Goal: Information Seeking & Learning: Learn about a topic

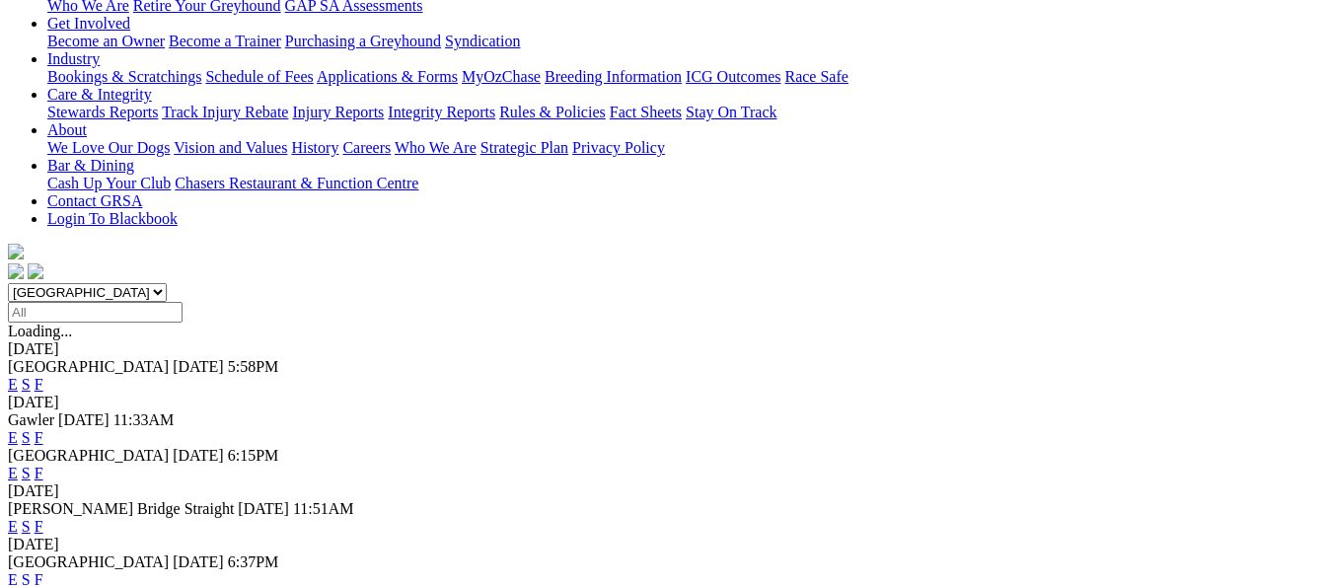
scroll to position [395, 0]
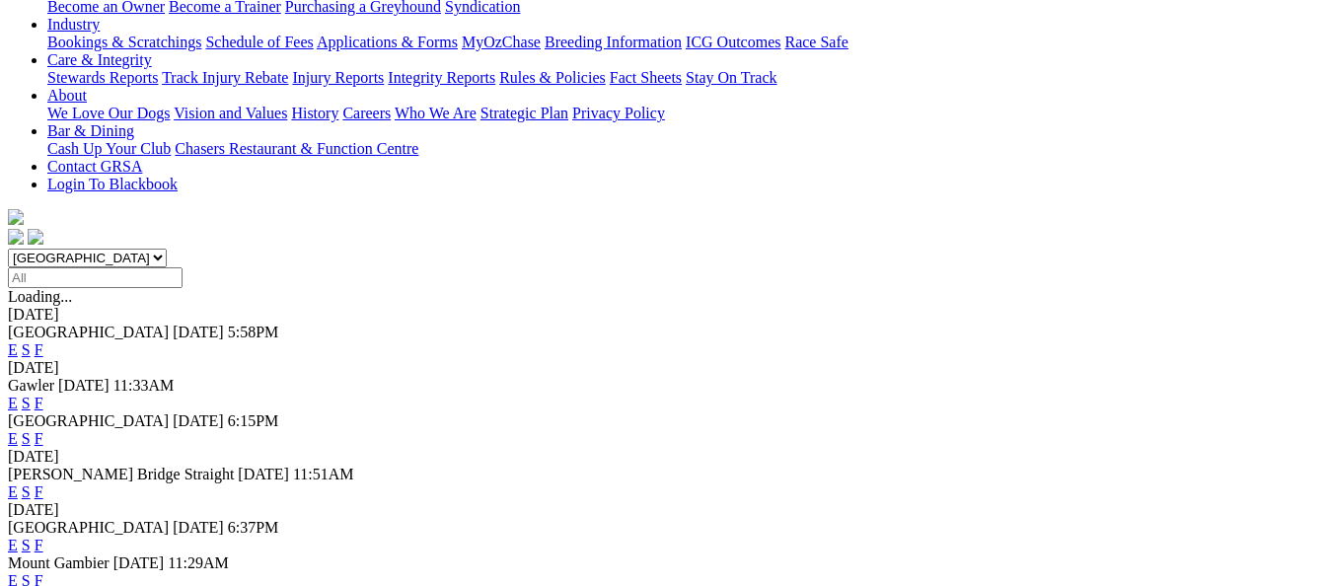
click at [43, 537] on link "F" at bounding box center [39, 545] width 9 height 17
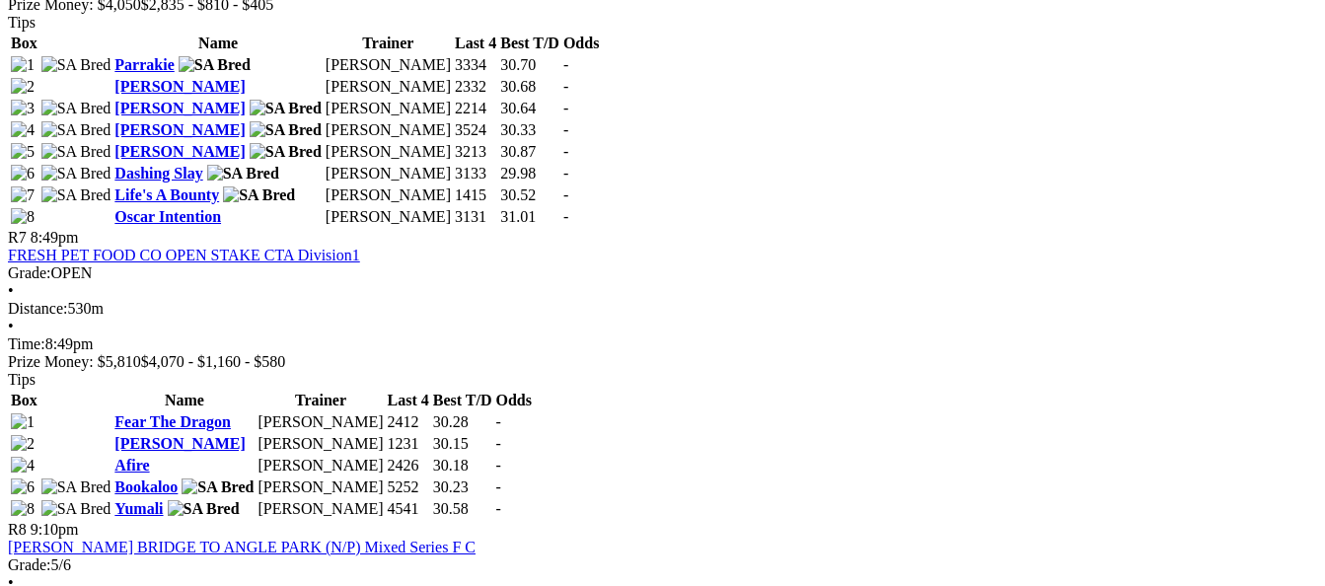
scroll to position [2860, 0]
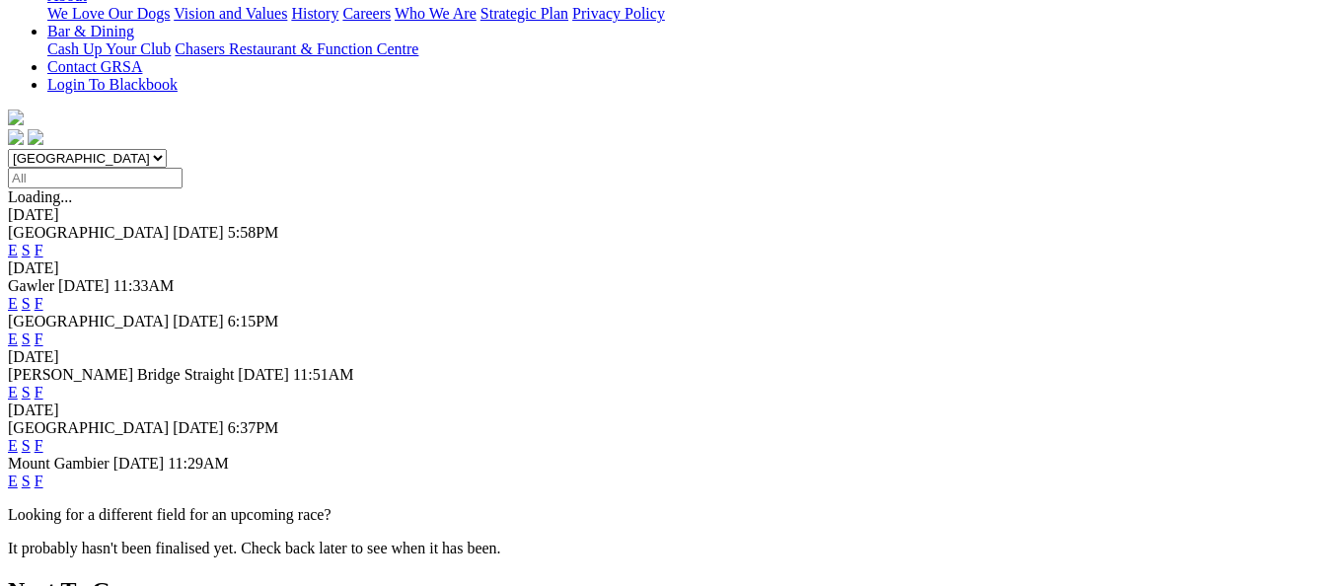
scroll to position [592, 0]
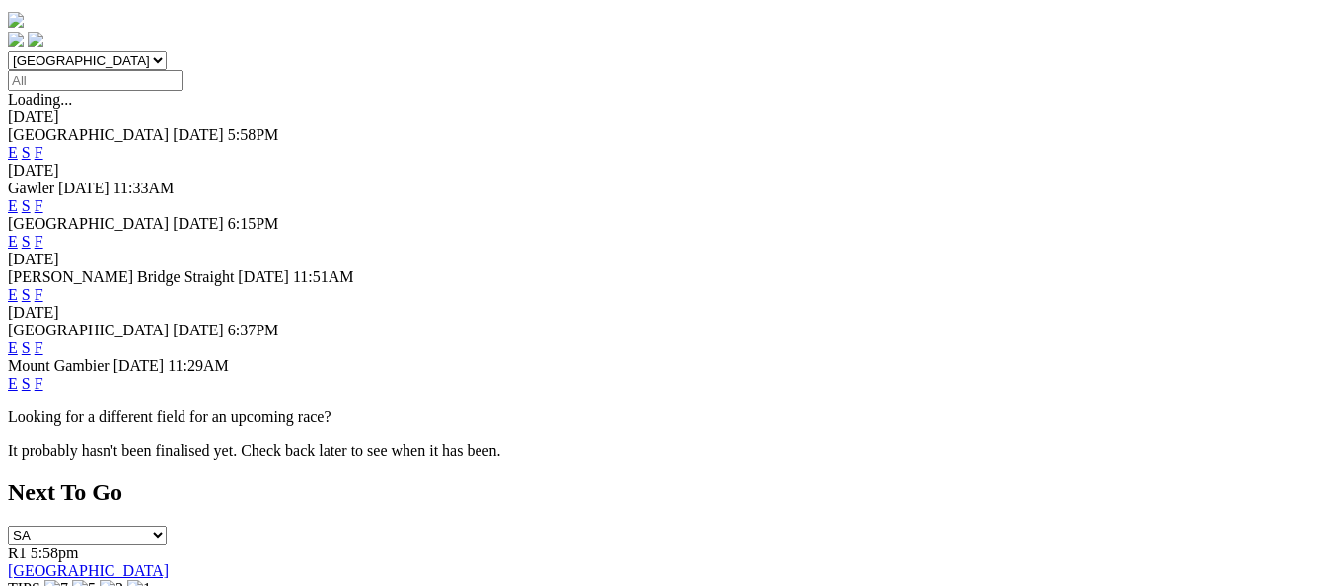
click at [18, 339] on link "E" at bounding box center [13, 347] width 10 height 17
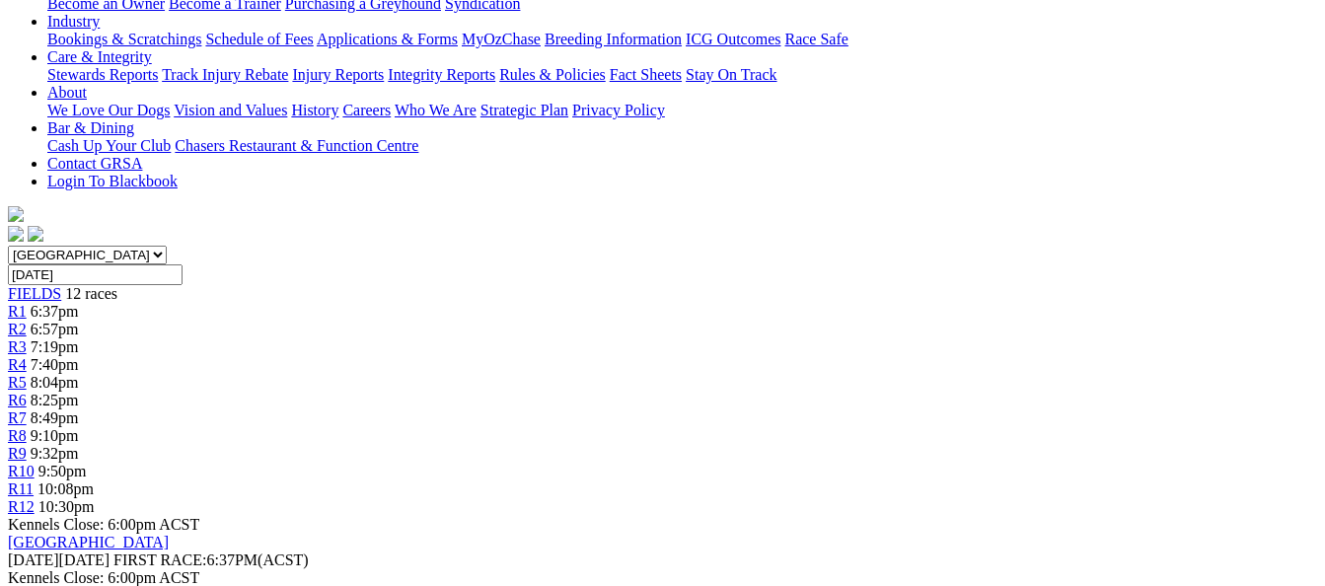
scroll to position [395, 0]
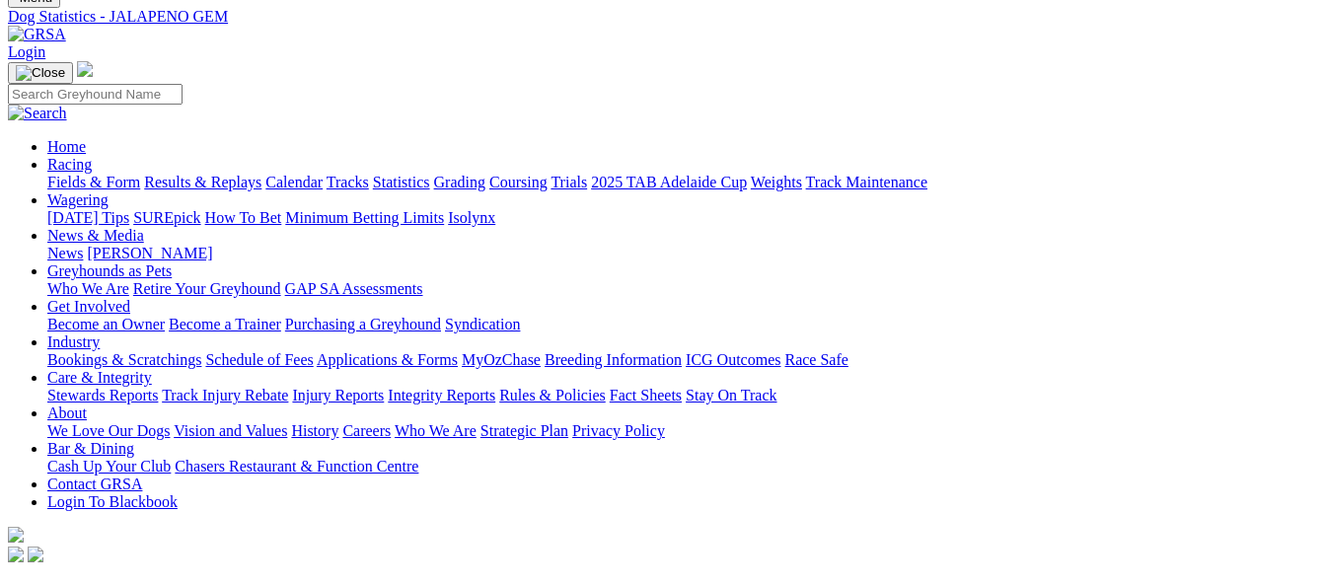
scroll to position [99, 0]
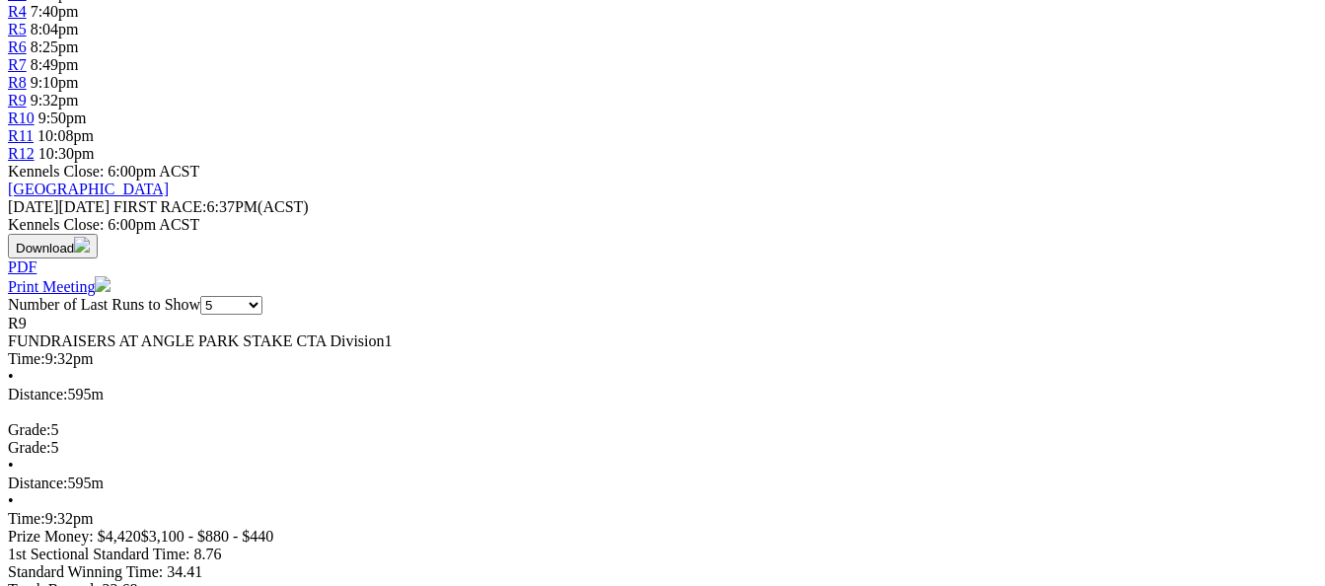
scroll to position [789, 0]
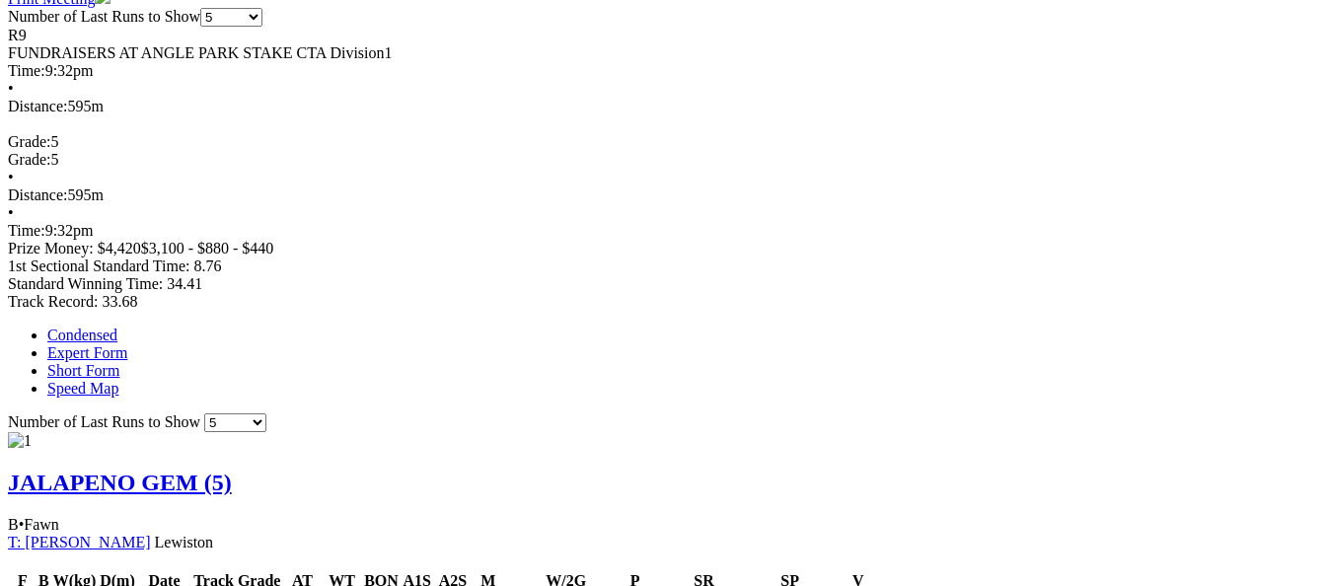
scroll to position [1085, 0]
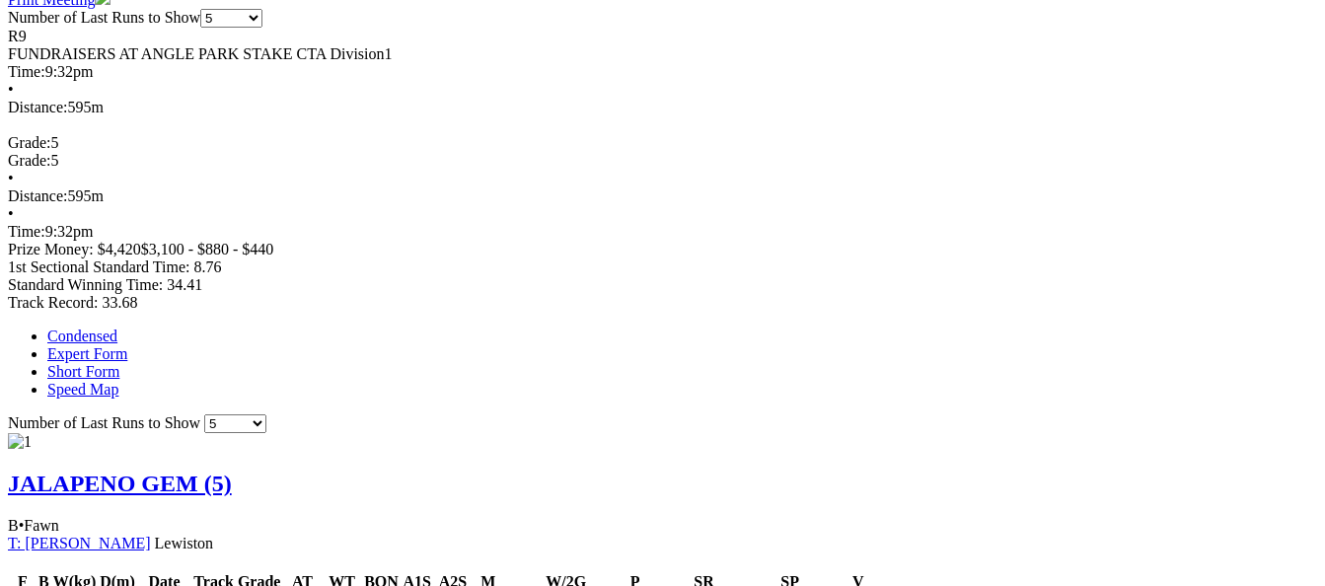
scroll to position [1282, 0]
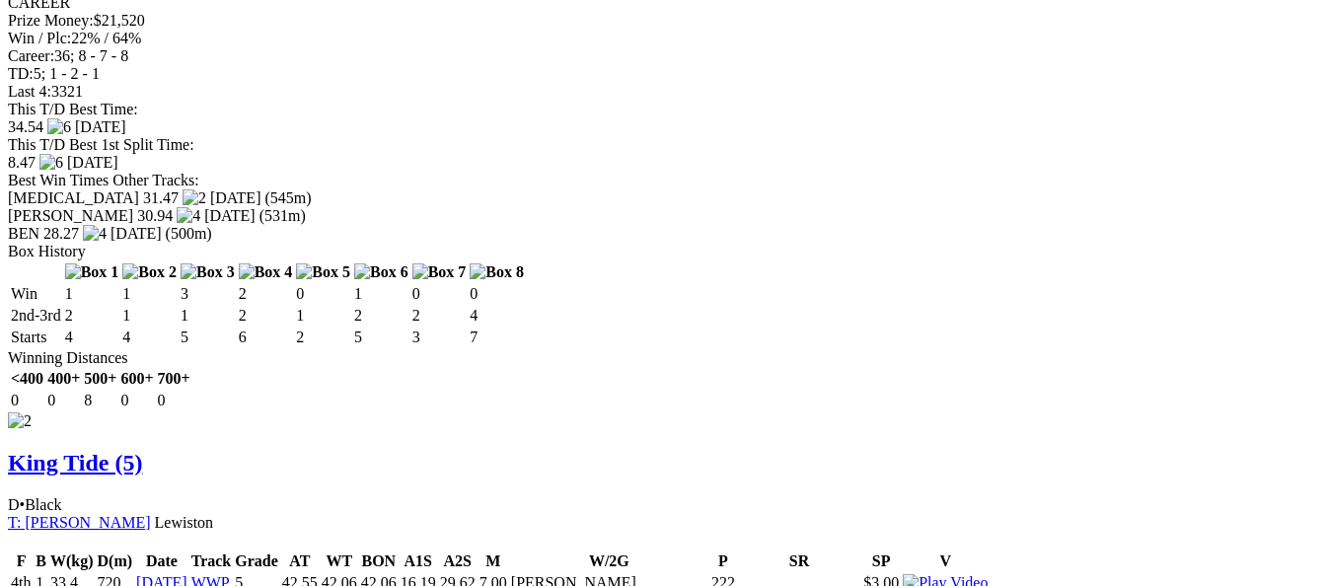
scroll to position [2071, 0]
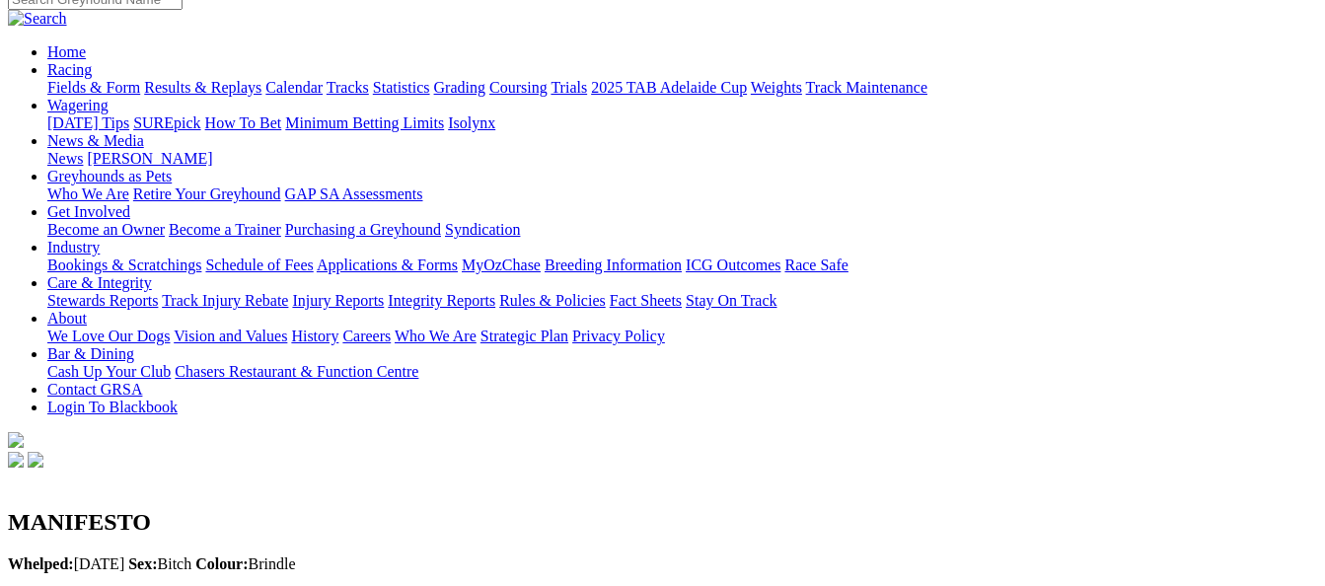
scroll to position [197, 0]
